Goal: Communication & Community: Participate in discussion

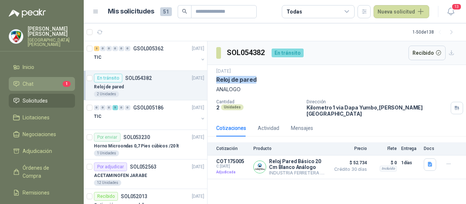
click at [47, 80] on li "Chat 1" at bounding box center [42, 84] width 58 height 8
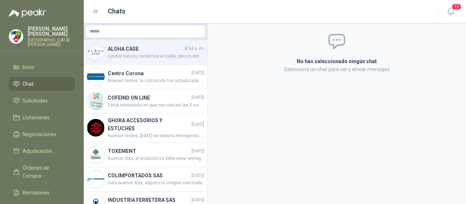
click at [167, 59] on span "Cordial saludo, recibimos el cable, pero lo estamos necesitando de tipo C a Usb…" at bounding box center [156, 56] width 97 height 7
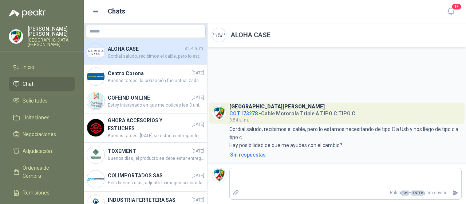
click at [139, 53] on span "Cordial saludo, recibimos el cable, pero lo estamos necesitando de tipo C a Usb…" at bounding box center [156, 56] width 97 height 7
click at [51, 81] on li "Chat" at bounding box center [42, 84] width 58 height 8
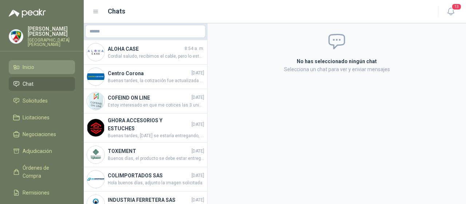
click at [44, 63] on li "Inicio" at bounding box center [42, 67] width 58 height 8
